Goal: Information Seeking & Learning: Learn about a topic

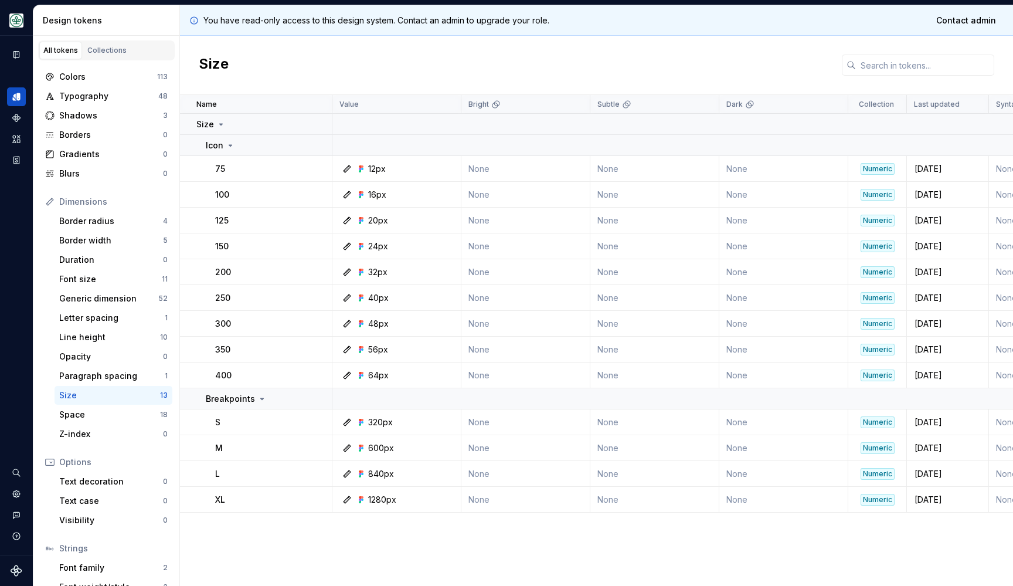
scroll to position [32, 0]
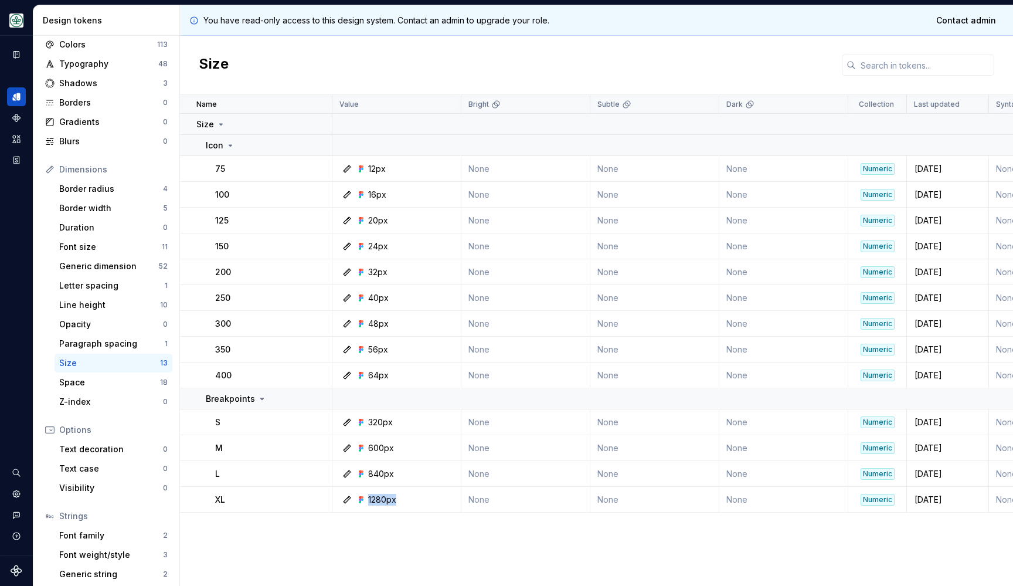
drag, startPoint x: 408, startPoint y: 504, endPoint x: 355, endPoint y: 500, distance: 52.3
click at [355, 500] on div "1280px" at bounding box center [400, 500] width 120 height 12
click at [385, 538] on div "Name Value Bright Subtle Dark Collection Last updated Syntax: Web Token set Des…" at bounding box center [596, 340] width 833 height 491
click at [389, 503] on div "1280px" at bounding box center [382, 500] width 28 height 12
drag, startPoint x: 557, startPoint y: 1, endPoint x: 556, endPoint y: 14, distance: 13.5
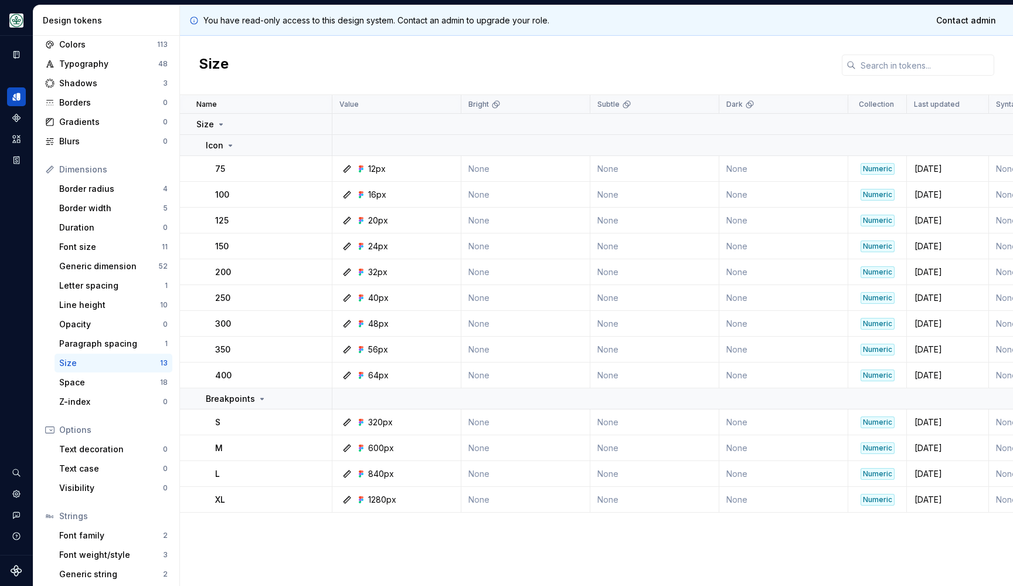
click at [556, 13] on div "AOK Mein Leben AK Design system data Design tokens All tokens Collections Color…" at bounding box center [506, 293] width 1013 height 586
click at [555, 1] on div "AOK Mein Leben AK Design system data Design tokens All tokens Collections Color…" at bounding box center [506, 293] width 1013 height 586
click at [16, 437] on div "Design system data" at bounding box center [16, 295] width 33 height 519
click at [15, 571] on icon "Supernova Logo" at bounding box center [16, 570] width 11 height 11
